Goal: Transaction & Acquisition: Purchase product/service

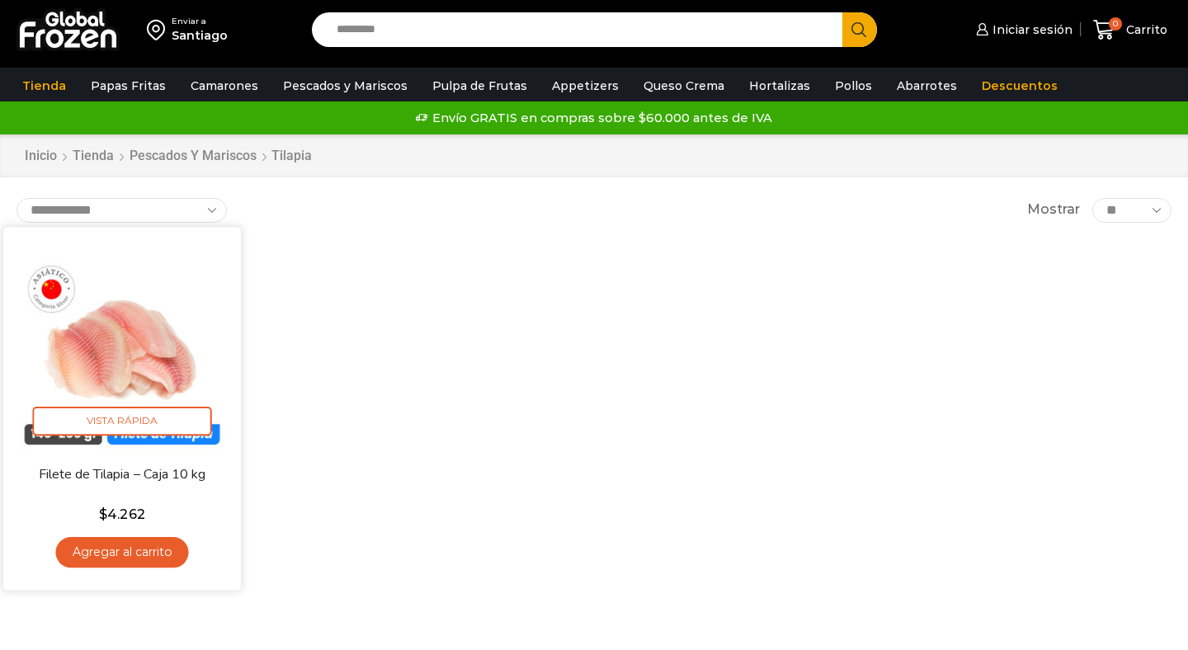
click at [143, 309] on img at bounding box center [122, 345] width 213 height 213
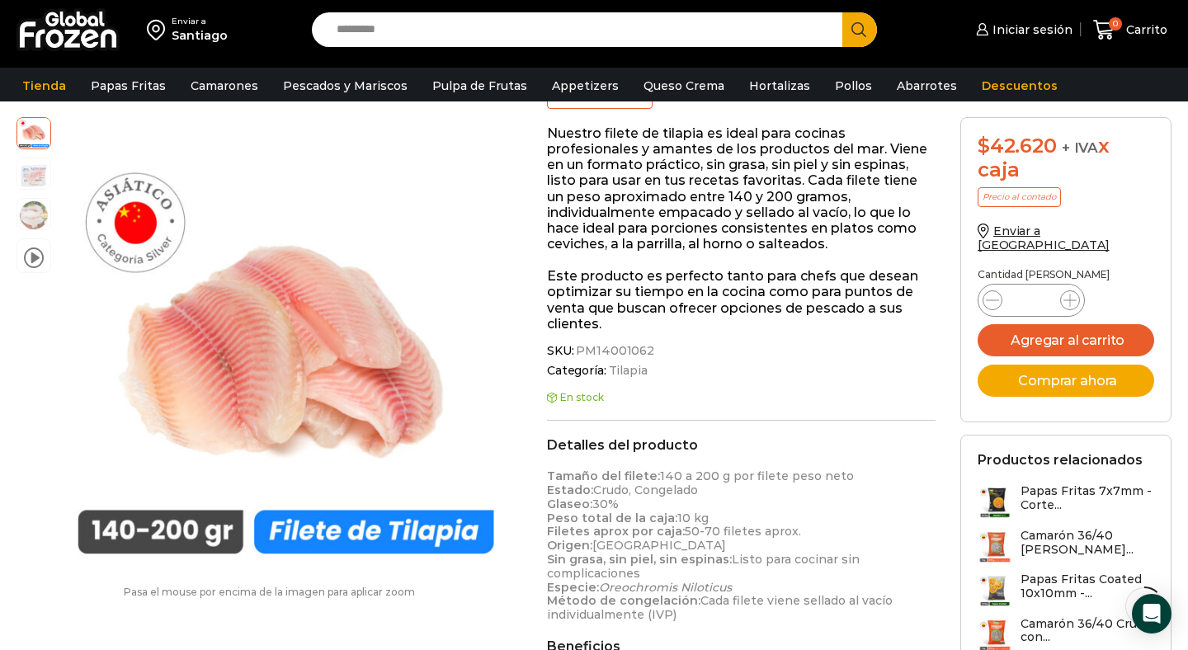
scroll to position [245, 0]
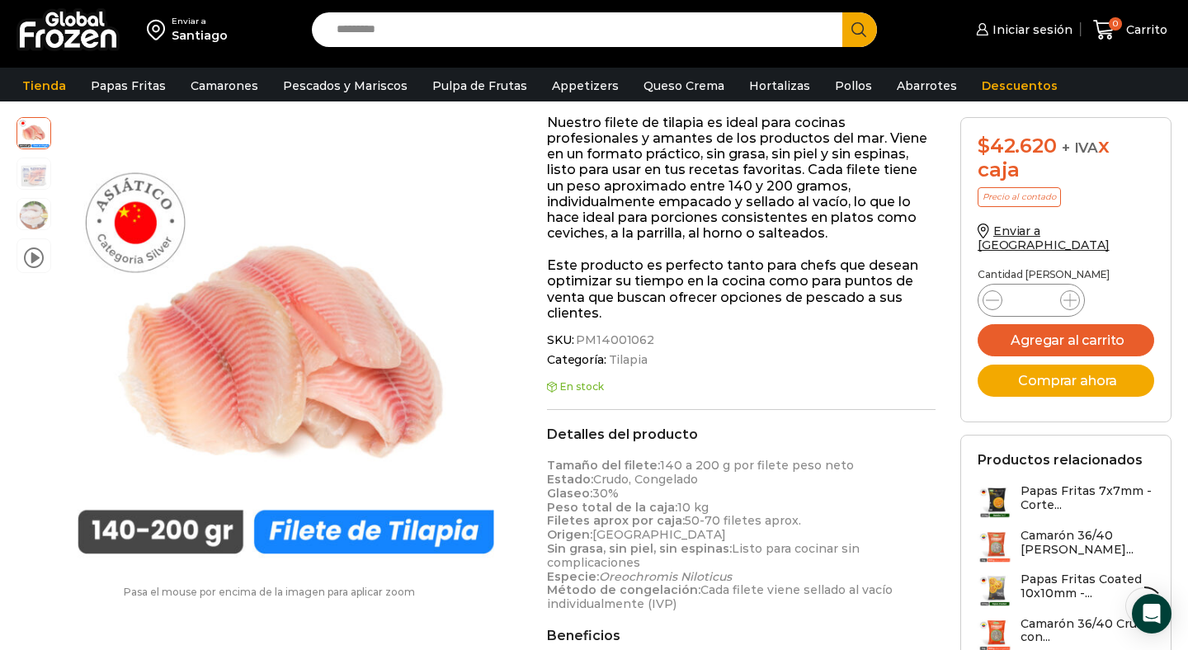
drag, startPoint x: 626, startPoint y: 497, endPoint x: 498, endPoint y: 497, distance: 127.1
click at [623, 490] on p "Tamaño del filete: 140 a 200 g por filete peso neto Estado: Crudo, Congelado Gl…" at bounding box center [741, 535] width 389 height 153
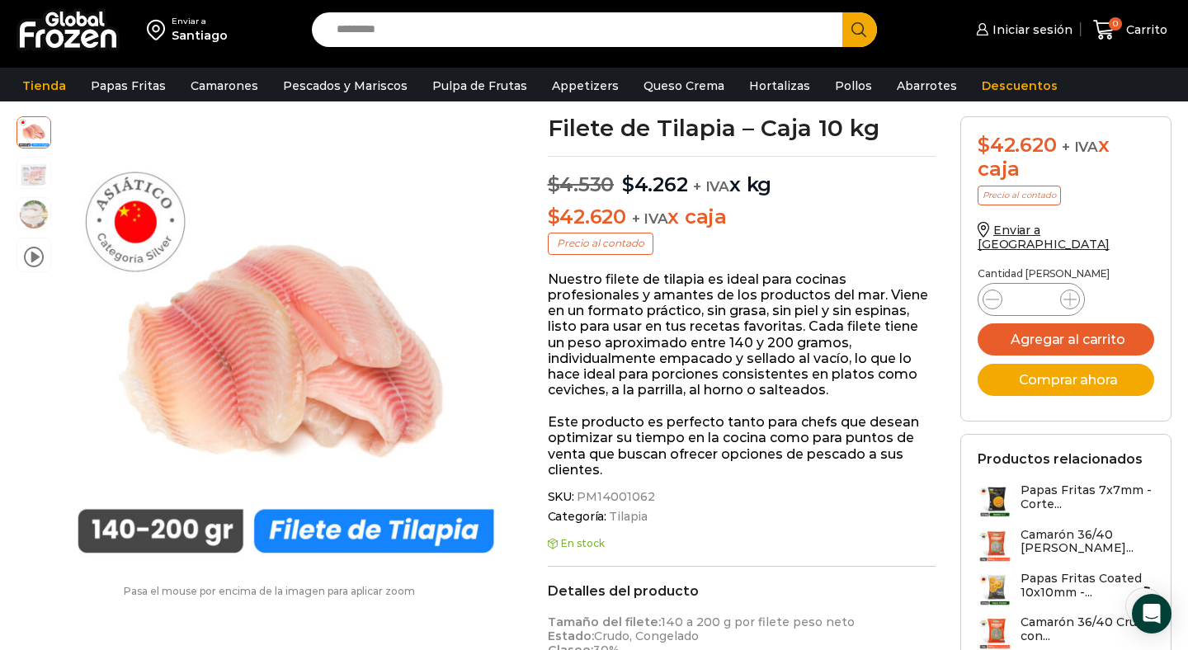
scroll to position [0, 0]
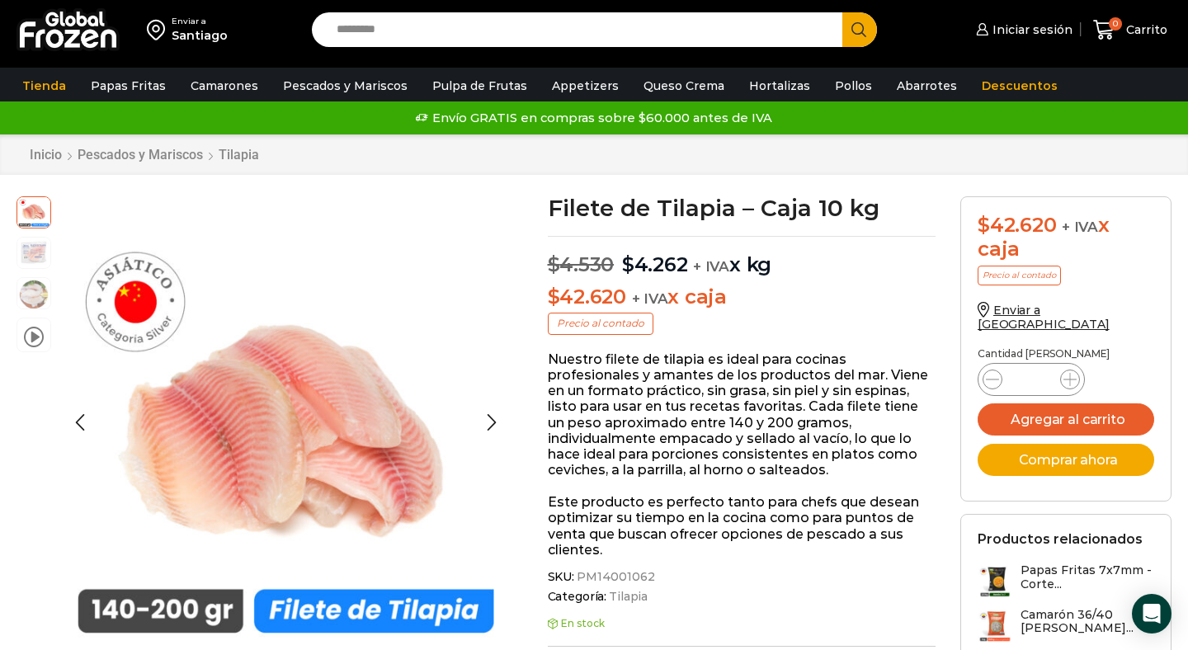
click at [40, 244] on img at bounding box center [33, 251] width 33 height 33
